Goal: Ask a question

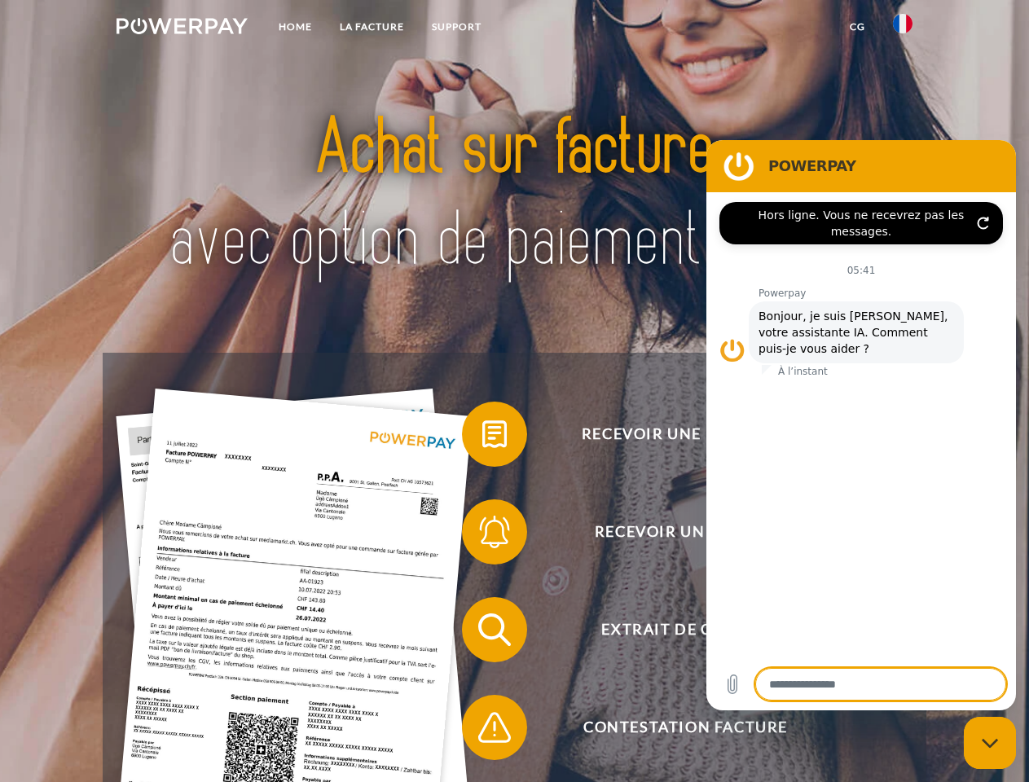
click at [182, 29] on img at bounding box center [182, 26] width 131 height 16
click at [903, 29] on img at bounding box center [903, 24] width 20 height 20
click at [857, 27] on link "CG" at bounding box center [857, 26] width 43 height 29
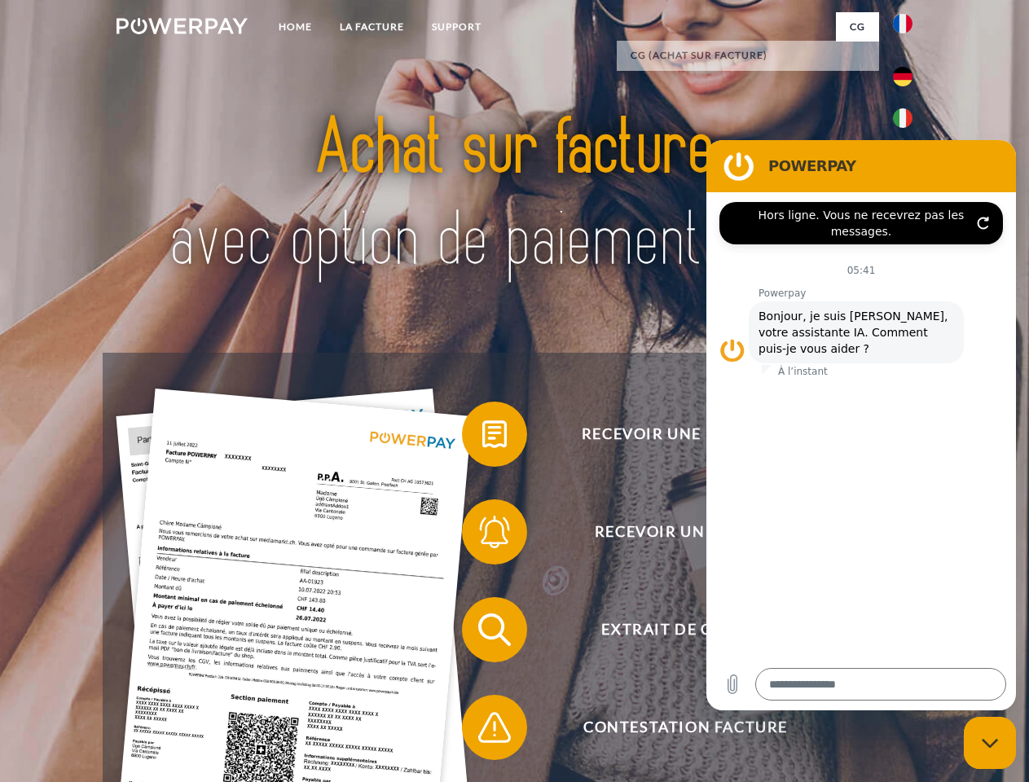
click at [483, 438] on span at bounding box center [471, 435] width 82 height 82
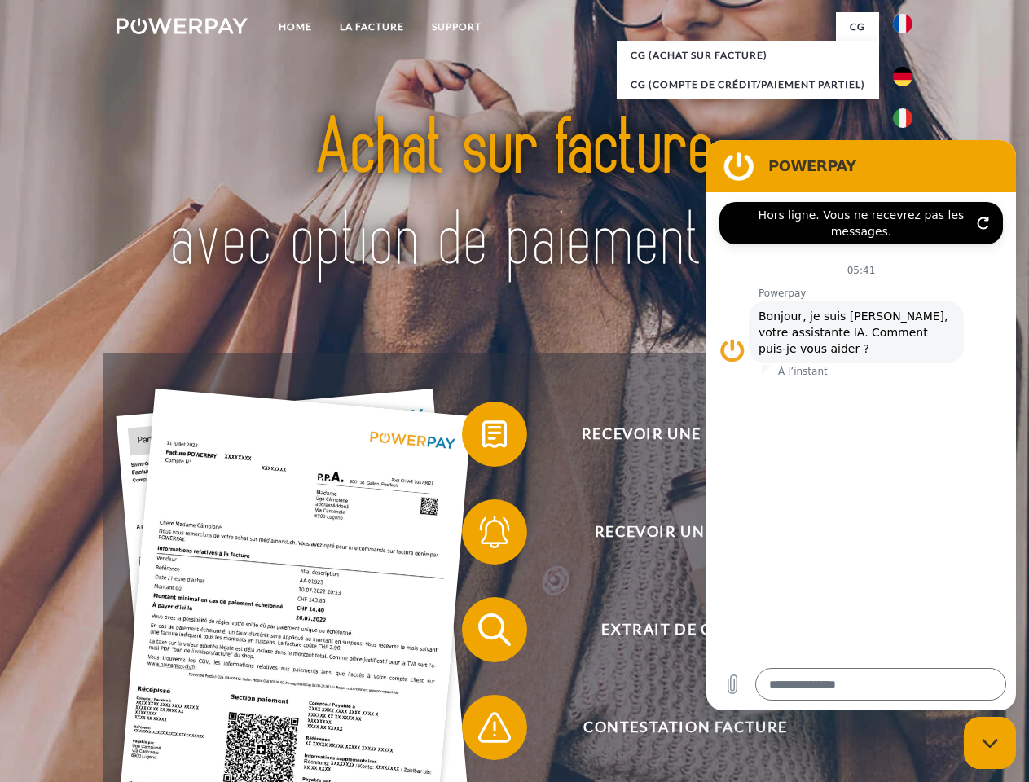
click at [483, 536] on span at bounding box center [471, 533] width 82 height 82
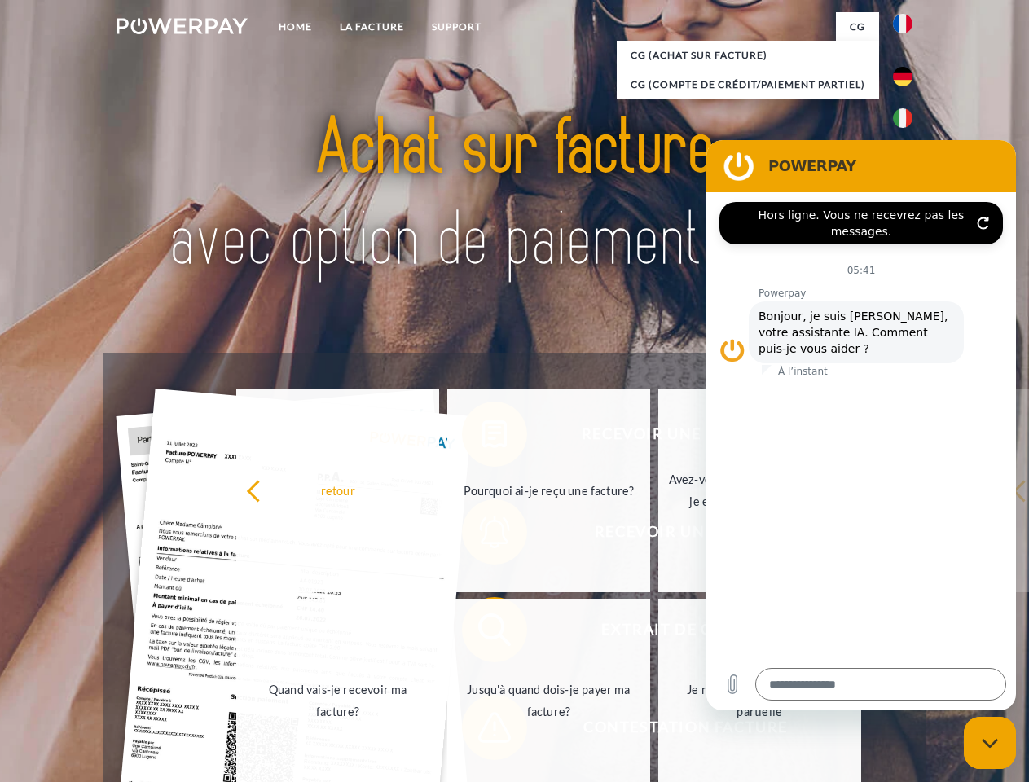
click at [483, 633] on link "Jusqu'à quand dois-je payer ma facture?" at bounding box center [548, 701] width 203 height 204
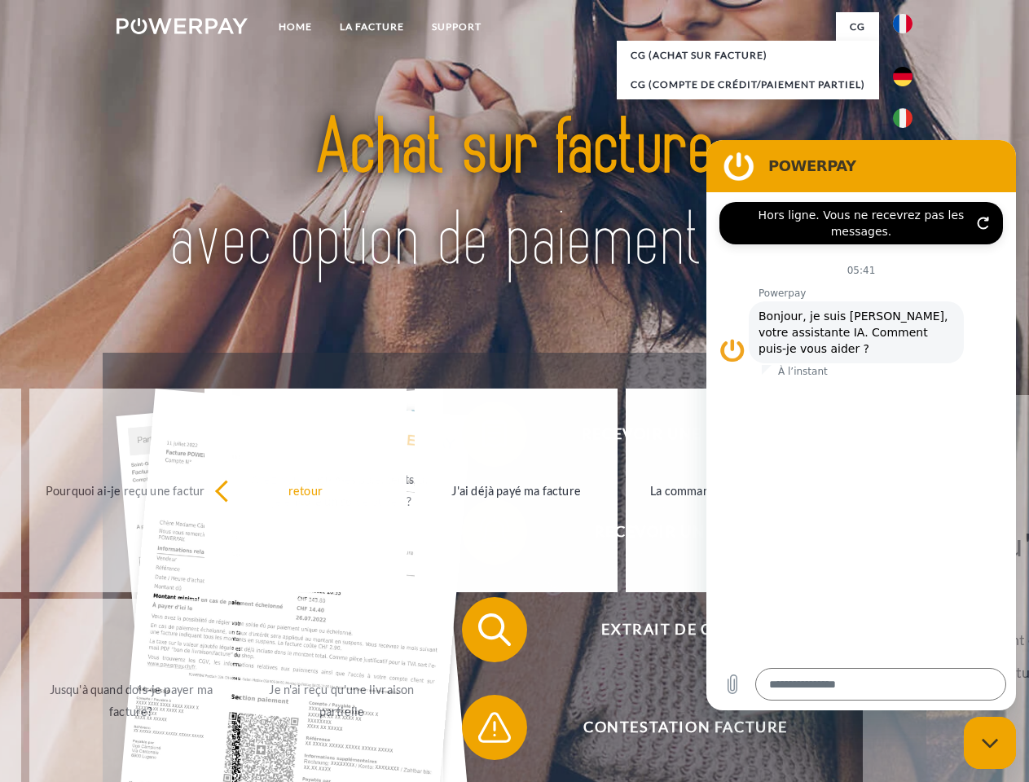
click at [483, 731] on span at bounding box center [471, 728] width 82 height 82
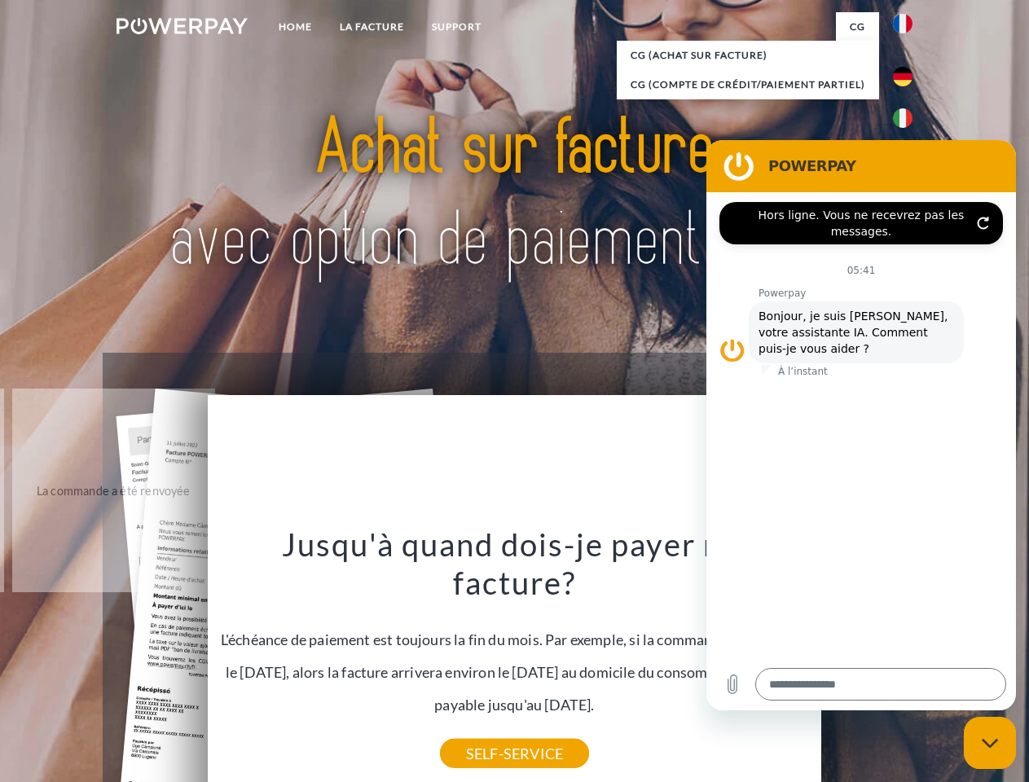
click at [990, 743] on icon "Fermer la fenêtre de messagerie" at bounding box center [990, 743] width 17 height 11
type textarea "*"
